Goal: Browse casually: Explore the website without a specific task or goal

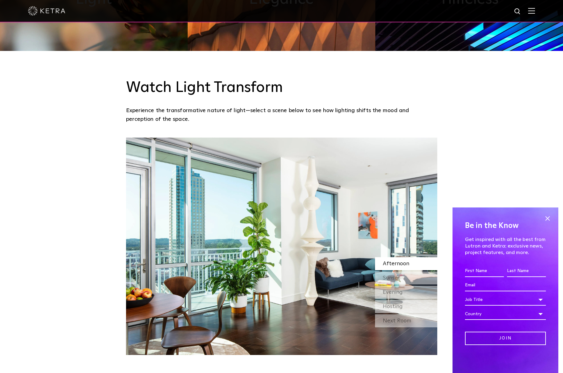
scroll to position [605, 0]
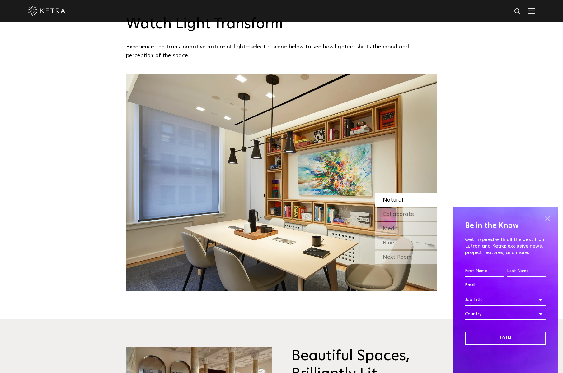
click at [548, 220] on span at bounding box center [546, 218] width 9 height 9
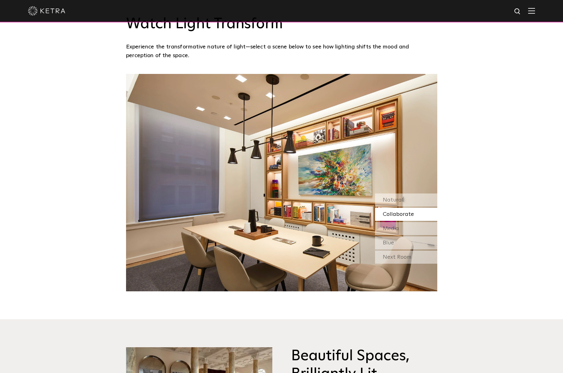
click at [414, 216] on div "Collaborate" at bounding box center [406, 214] width 62 height 13
click at [404, 202] on div "Natural" at bounding box center [406, 200] width 62 height 13
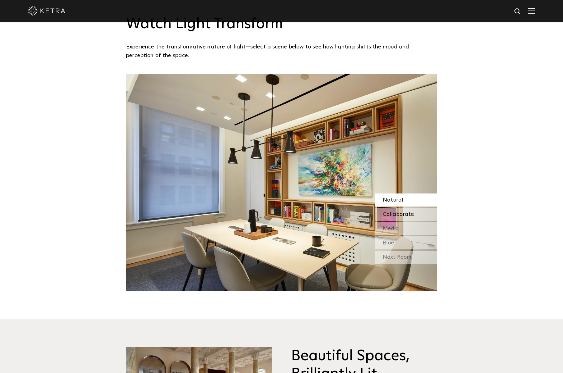
click at [416, 216] on div "Collaborate" at bounding box center [406, 214] width 62 height 13
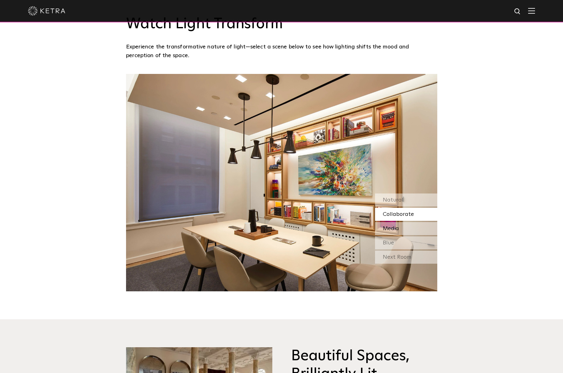
click at [415, 227] on div "Media" at bounding box center [406, 228] width 62 height 13
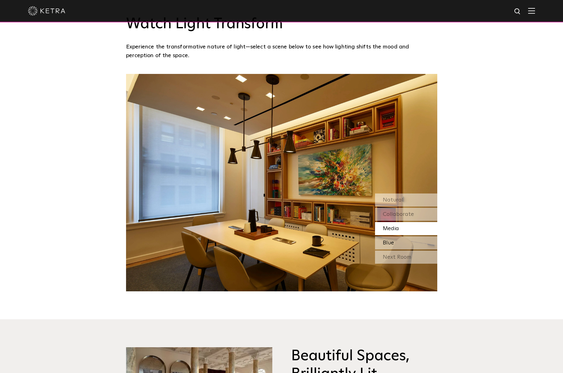
click at [419, 240] on div "Blue" at bounding box center [406, 243] width 62 height 13
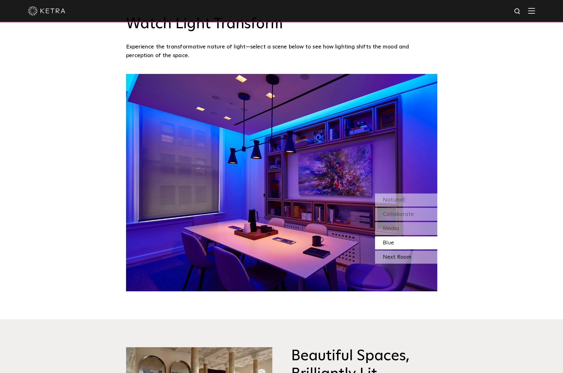
click at [416, 257] on div "Next Room" at bounding box center [406, 257] width 62 height 13
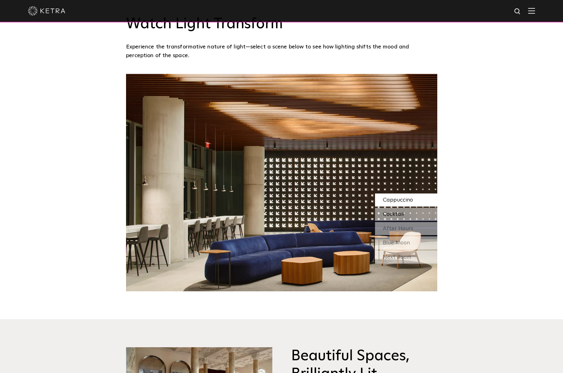
click at [409, 215] on div "Cocktail" at bounding box center [406, 214] width 62 height 13
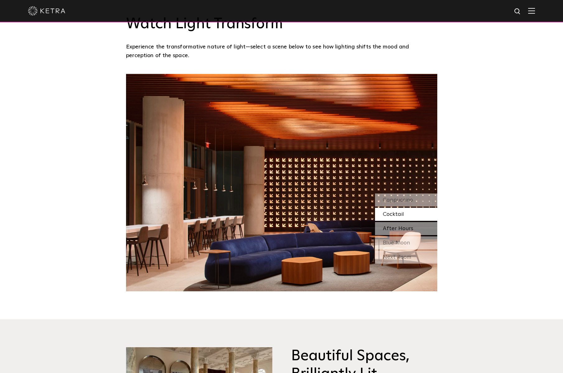
click at [410, 226] on span "After Hours" at bounding box center [397, 229] width 30 height 6
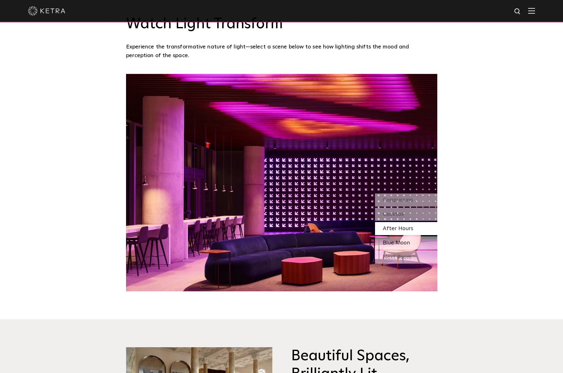
click at [412, 240] on div "Blue Moon" at bounding box center [406, 243] width 62 height 13
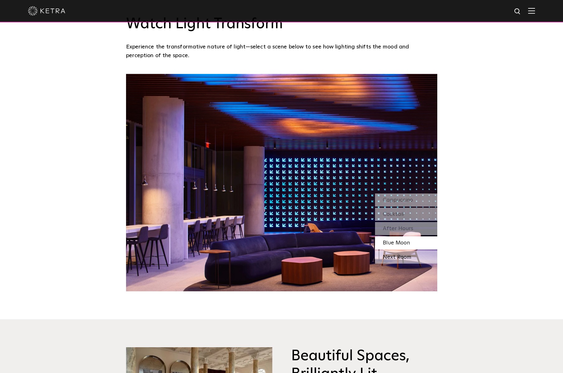
click at [419, 256] on div "Next Room" at bounding box center [406, 257] width 62 height 13
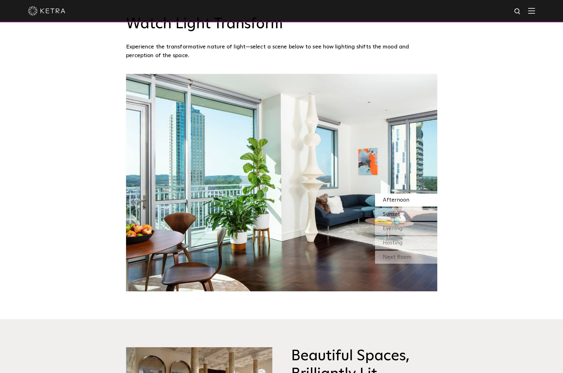
click at [412, 211] on div "Sunset" at bounding box center [406, 214] width 62 height 13
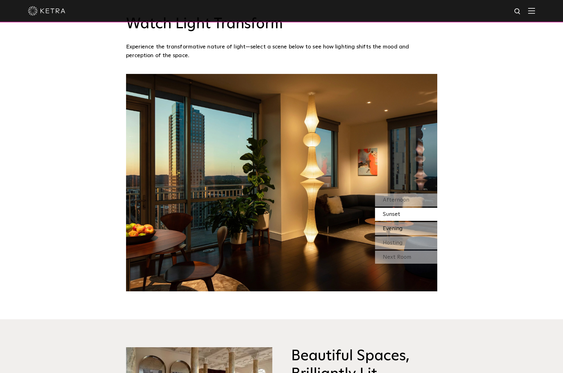
click at [416, 231] on div "Evening" at bounding box center [406, 228] width 62 height 13
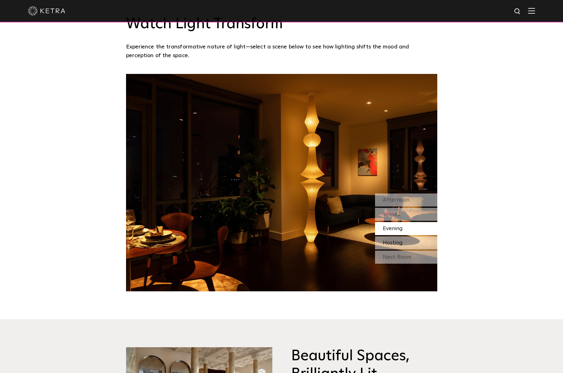
click at [420, 243] on div "Hosting" at bounding box center [406, 243] width 62 height 13
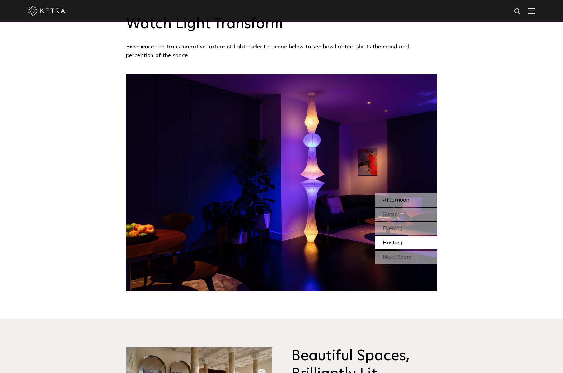
click at [408, 199] on span "Afternoon" at bounding box center [395, 200] width 26 height 6
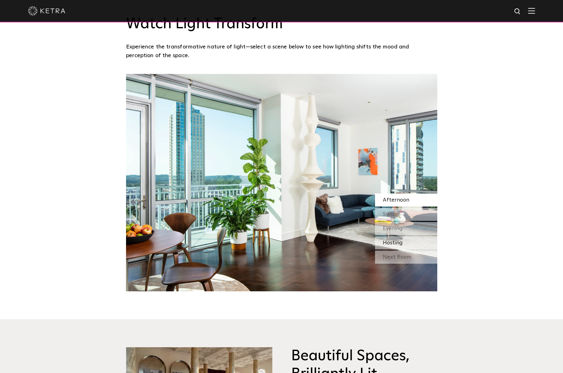
drag, startPoint x: 404, startPoint y: 248, endPoint x: 407, endPoint y: 249, distance: 3.2
click at [404, 247] on div "Hosting" at bounding box center [406, 243] width 62 height 13
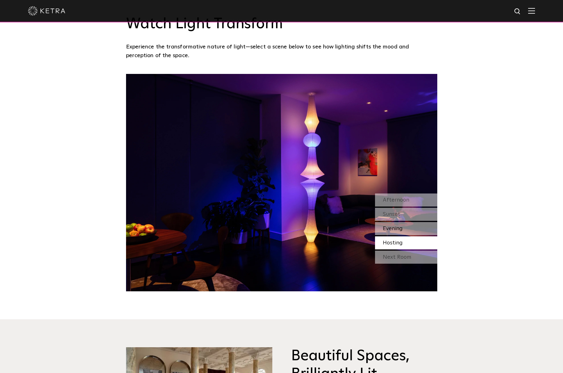
click at [401, 226] on div "Evening" at bounding box center [406, 228] width 62 height 13
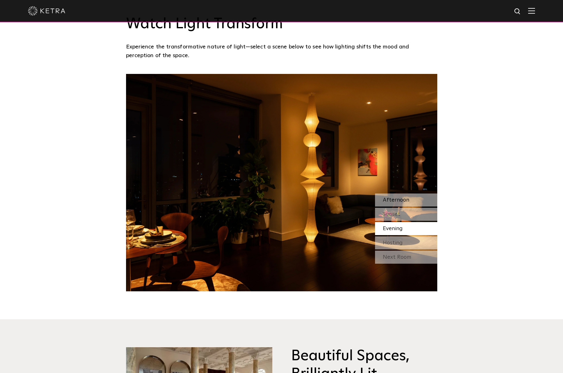
click at [408, 199] on div "Afternoon" at bounding box center [406, 200] width 62 height 13
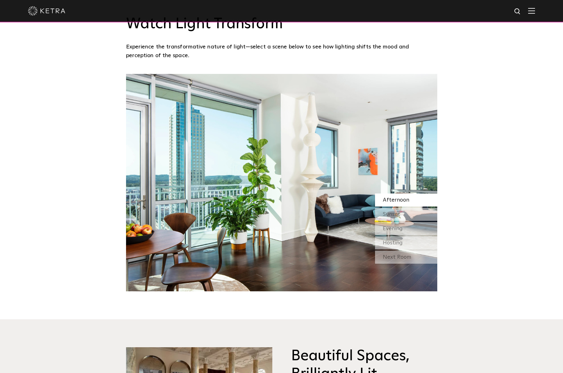
click at [401, 198] on span "Afternoon" at bounding box center [395, 200] width 26 height 6
click at [402, 212] on div "Sunset" at bounding box center [406, 214] width 62 height 13
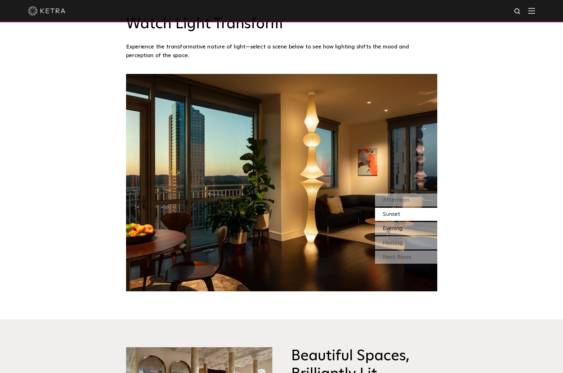
click at [404, 232] on div "Evening" at bounding box center [406, 228] width 62 height 13
